Goal: Find contact information: Find contact information

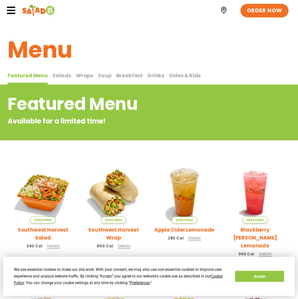
click at [32, 13] on img at bounding box center [38, 10] width 33 height 13
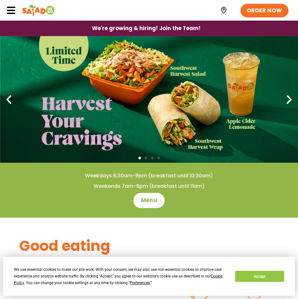
click at [13, 11] on icon at bounding box center [10, 10] width 9 height 9
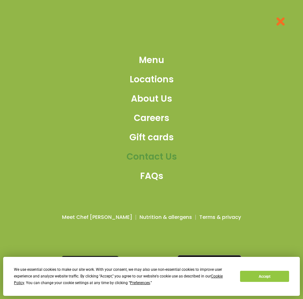
click at [157, 160] on span "Contact Us" at bounding box center [152, 156] width 50 height 13
